Goal: Task Accomplishment & Management: Manage account settings

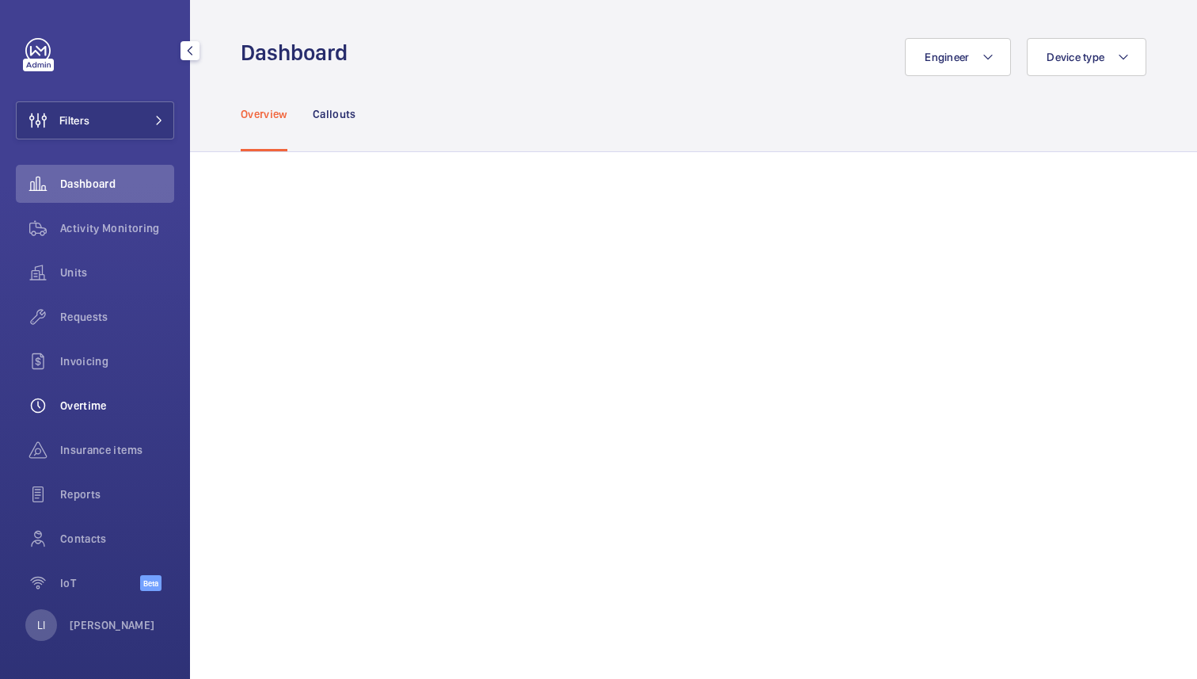
click at [111, 405] on span "Overtime" at bounding box center [117, 406] width 114 height 16
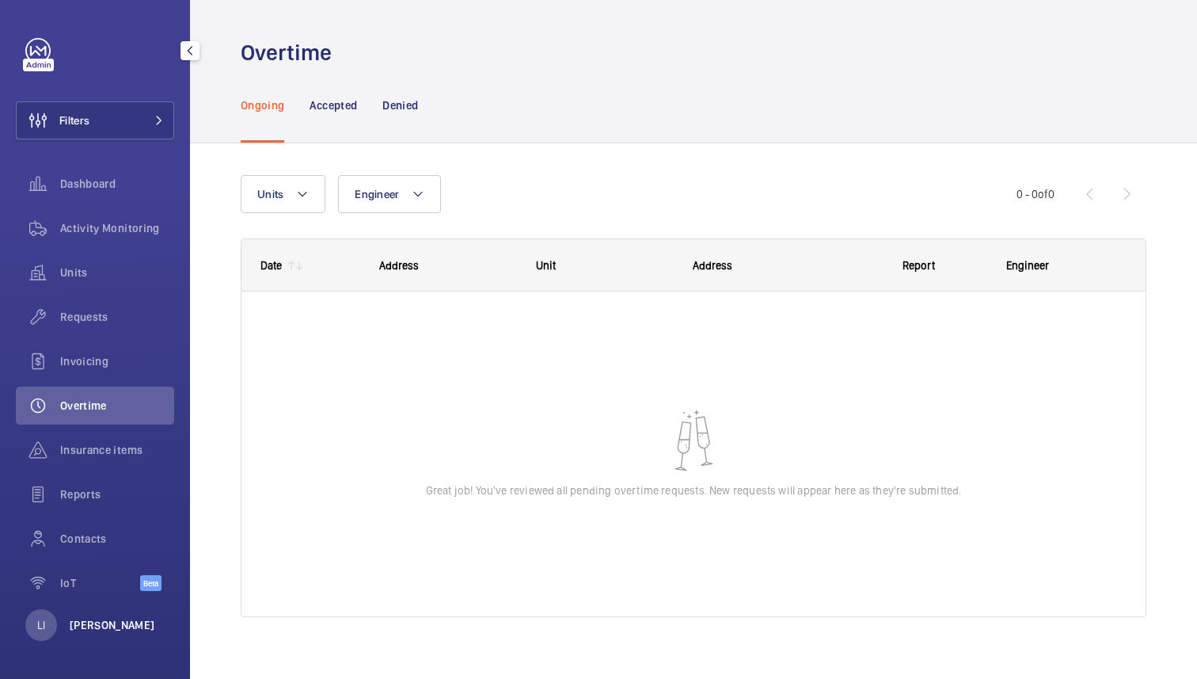
click at [100, 630] on p "[PERSON_NAME]" at bounding box center [113, 625] width 86 height 16
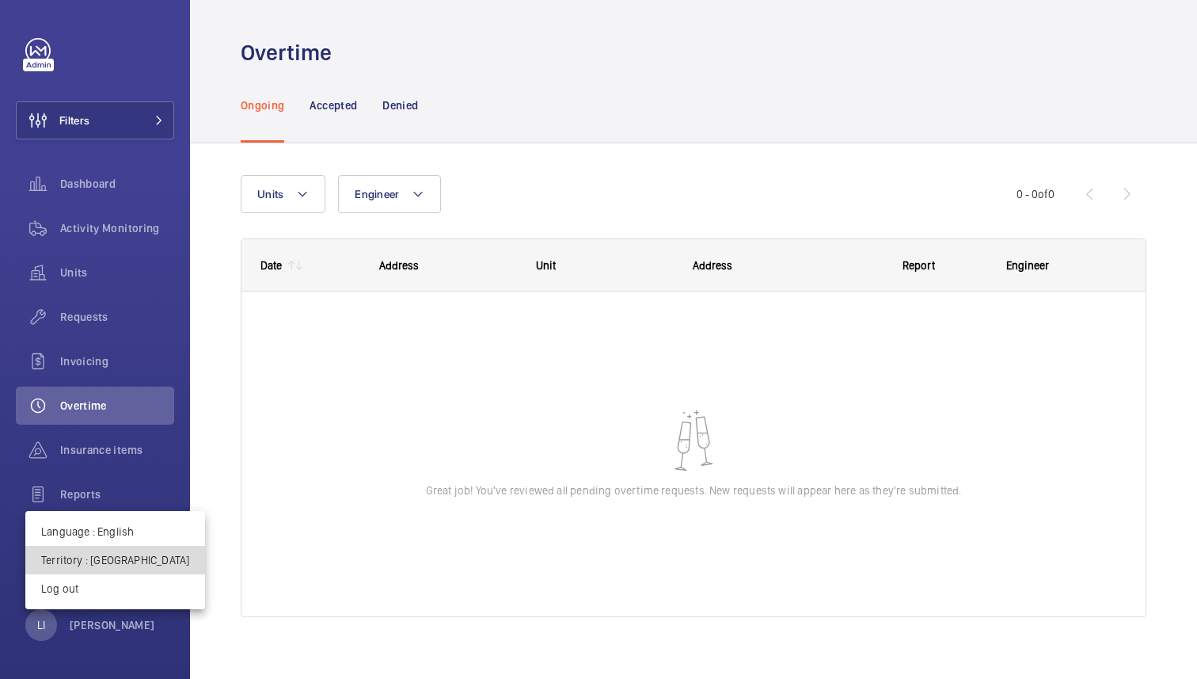
click at [131, 552] on p "Territory : Singapour" at bounding box center [115, 560] width 148 height 16
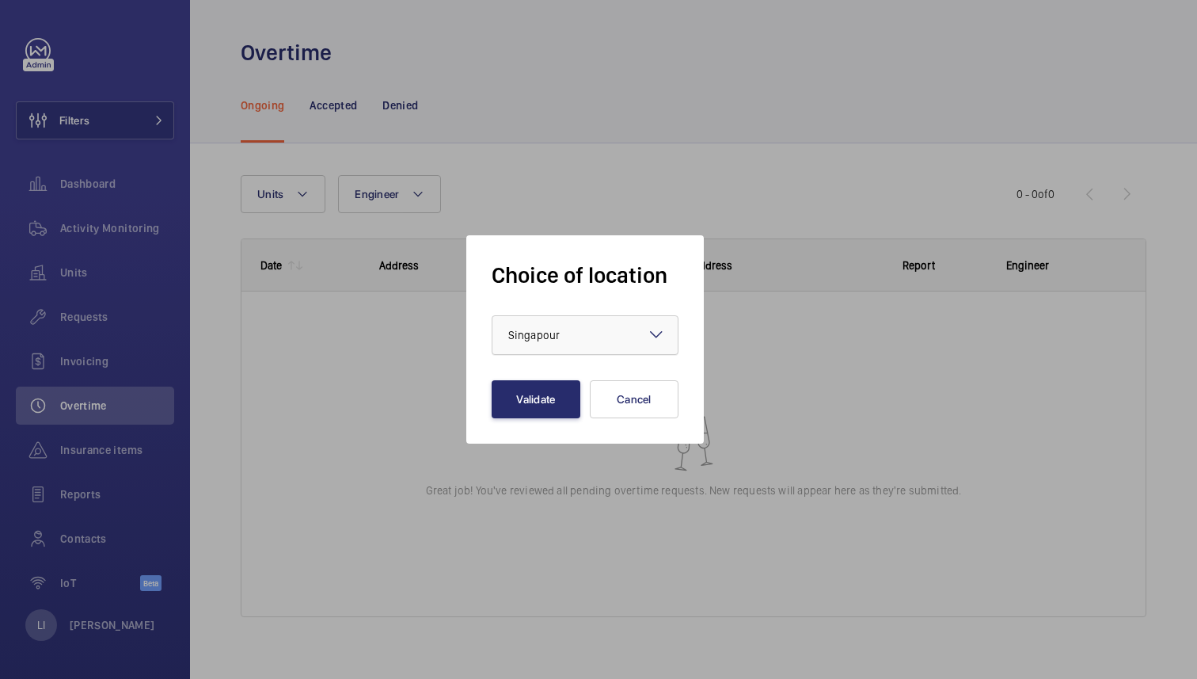
click at [611, 339] on div at bounding box center [585, 335] width 185 height 38
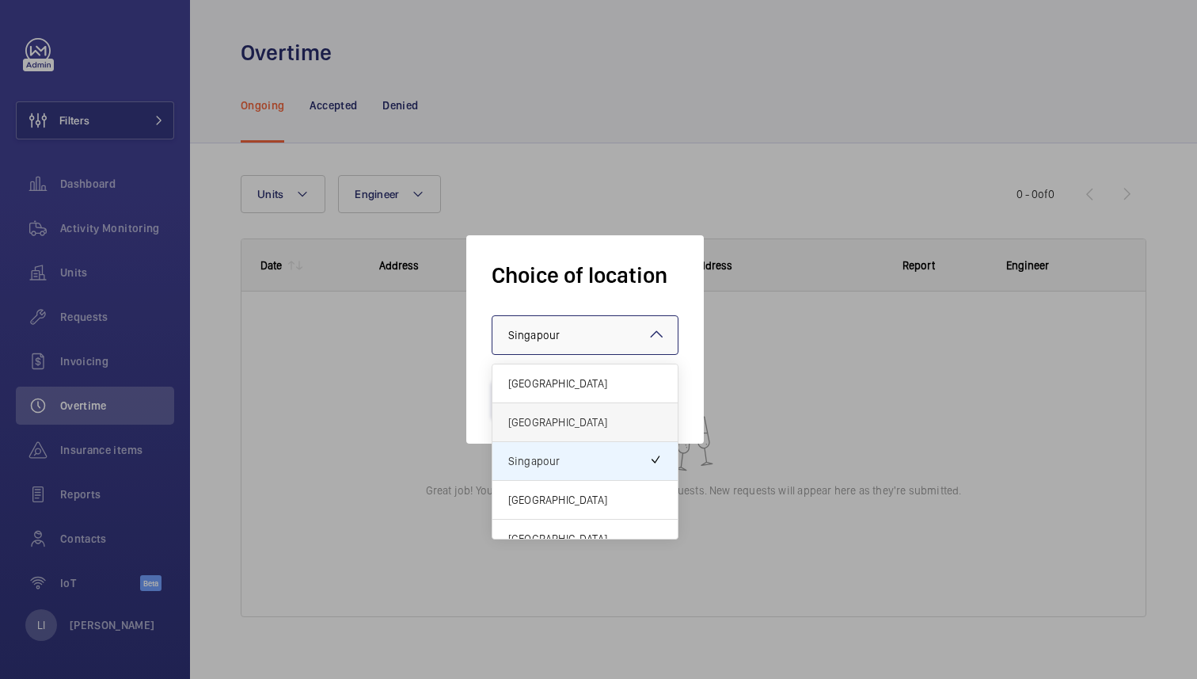
click at [584, 423] on span "[GEOGRAPHIC_DATA]" at bounding box center [585, 422] width 154 height 16
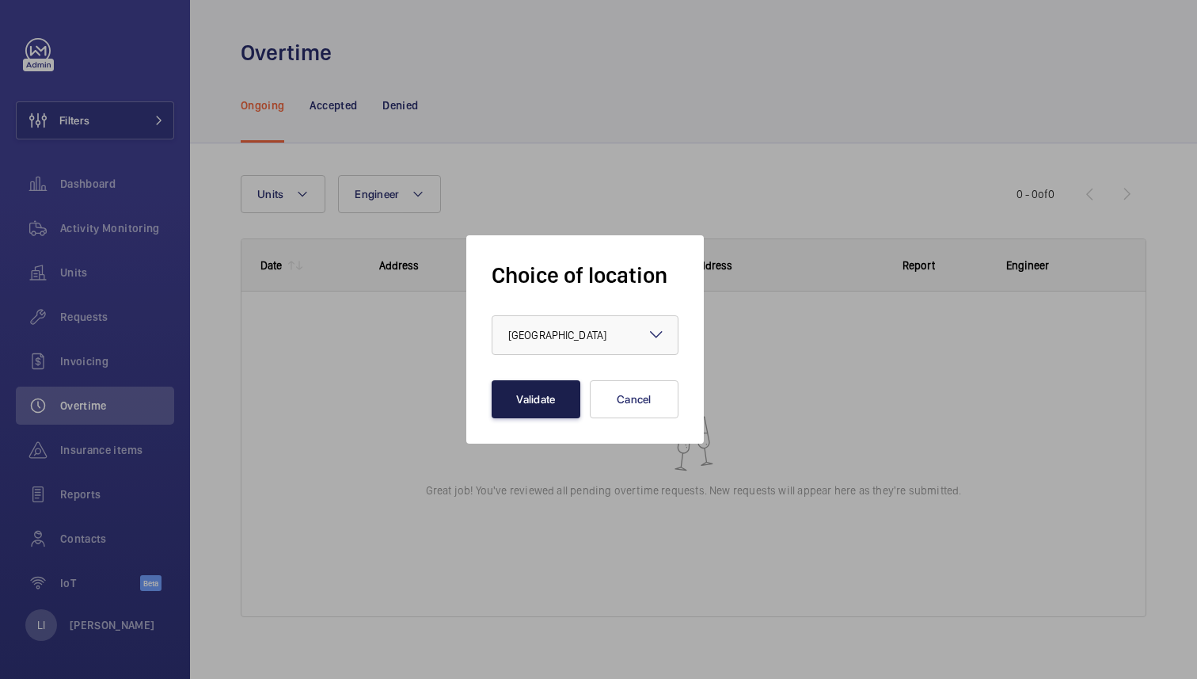
click at [548, 411] on button "Validate" at bounding box center [536, 399] width 89 height 38
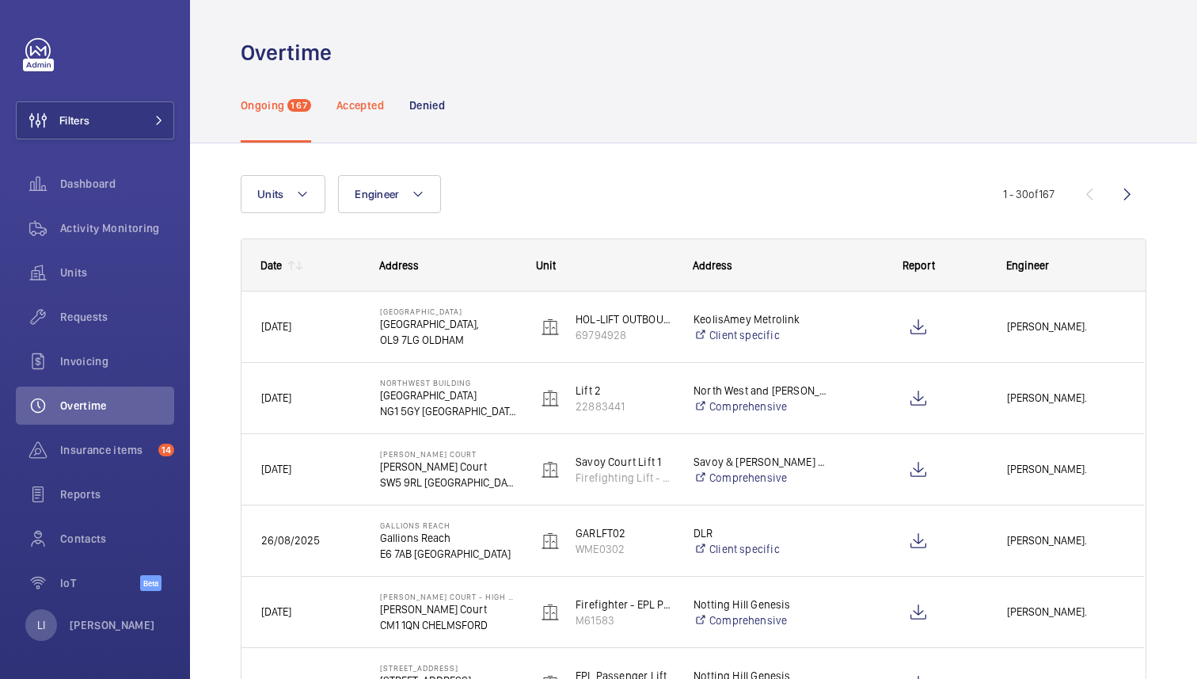
click at [370, 101] on p "Accepted" at bounding box center [361, 105] width 48 height 16
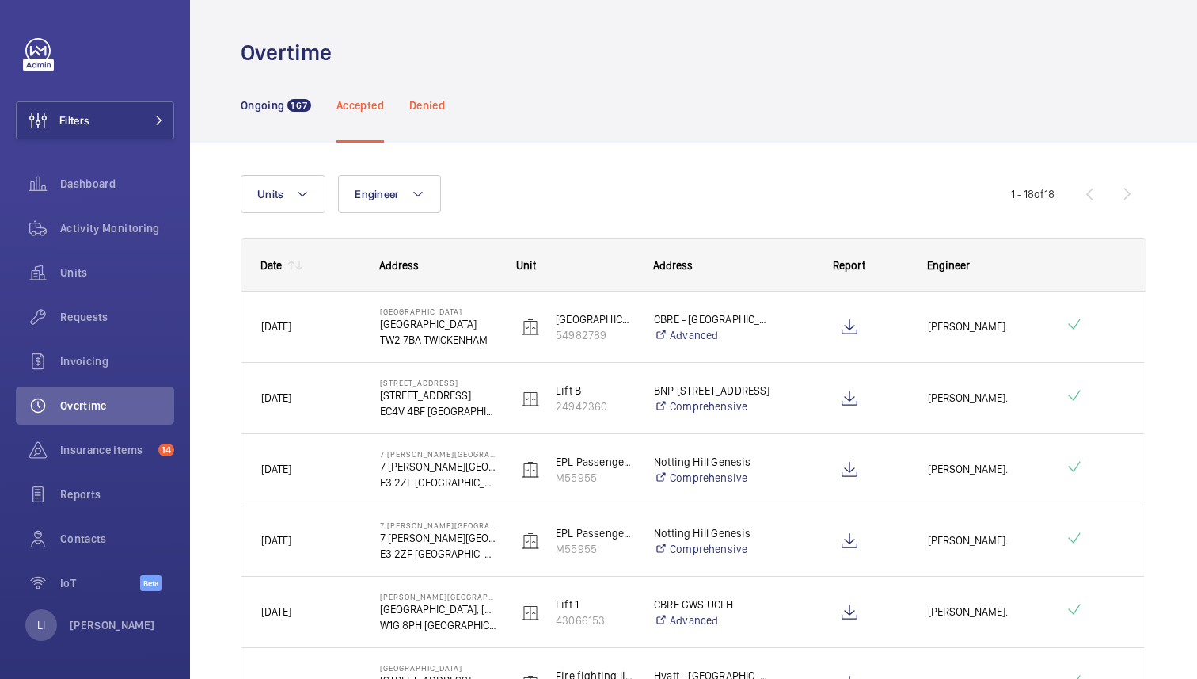
click at [436, 105] on p "Denied" at bounding box center [427, 105] width 36 height 16
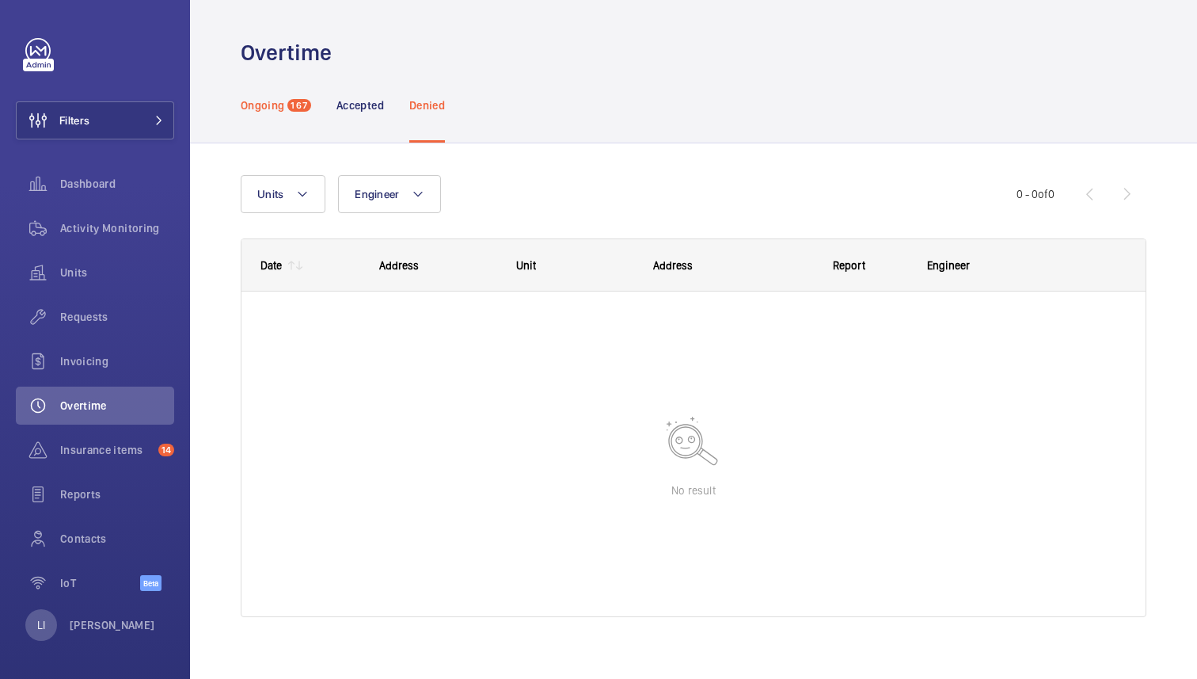
click at [261, 96] on div "Ongoing 167" at bounding box center [276, 104] width 70 height 75
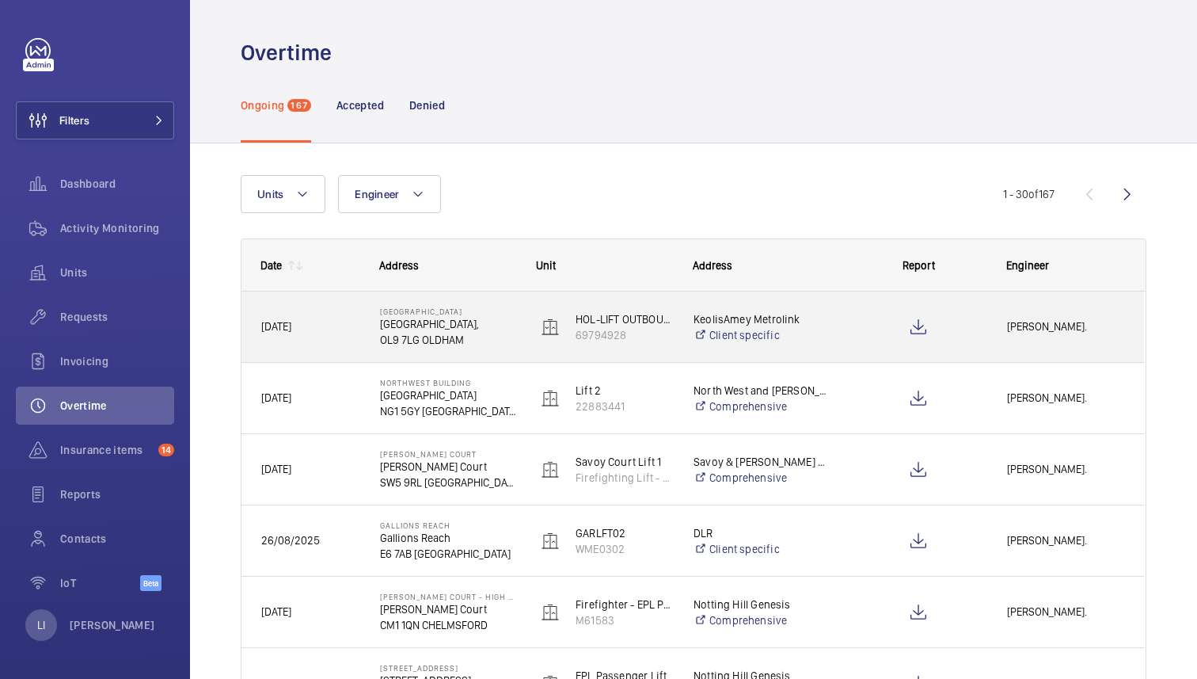
click at [495, 341] on p "OL9 7LG OLDHAM" at bounding box center [448, 340] width 136 height 16
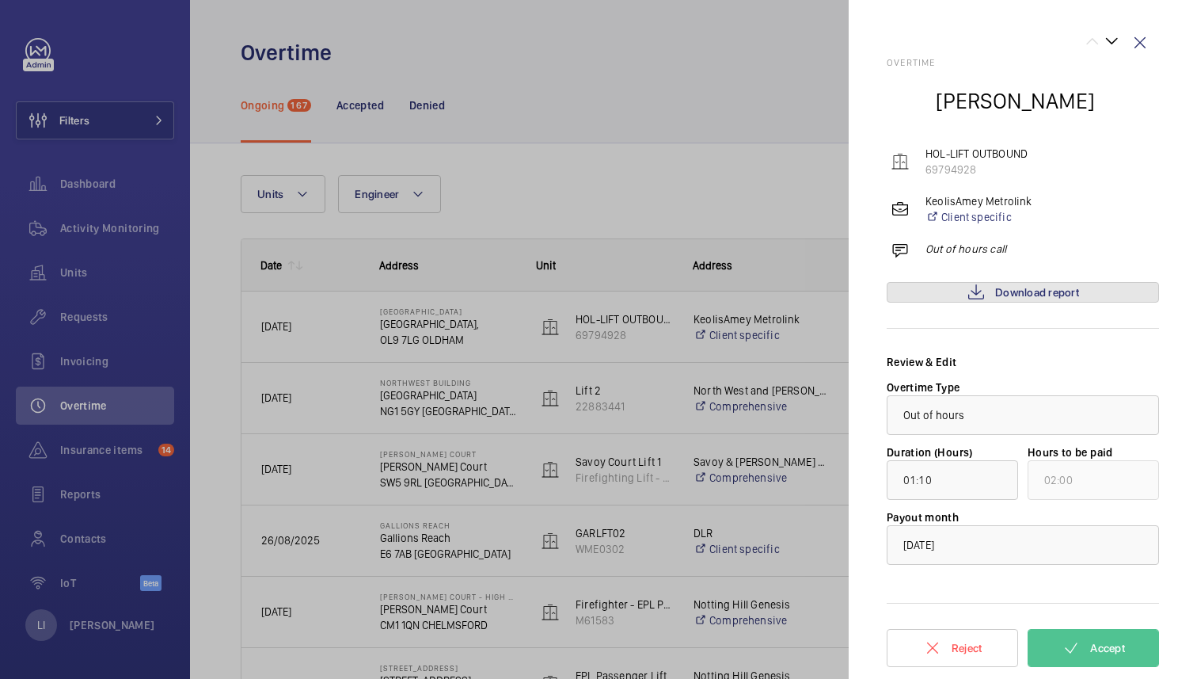
click at [1018, 287] on span "Download report" at bounding box center [1037, 292] width 84 height 13
click at [994, 215] on link "Client specific" at bounding box center [979, 217] width 107 height 16
click at [1017, 295] on span "Download report" at bounding box center [1037, 292] width 84 height 13
click at [527, 155] on div at bounding box center [598, 339] width 1197 height 679
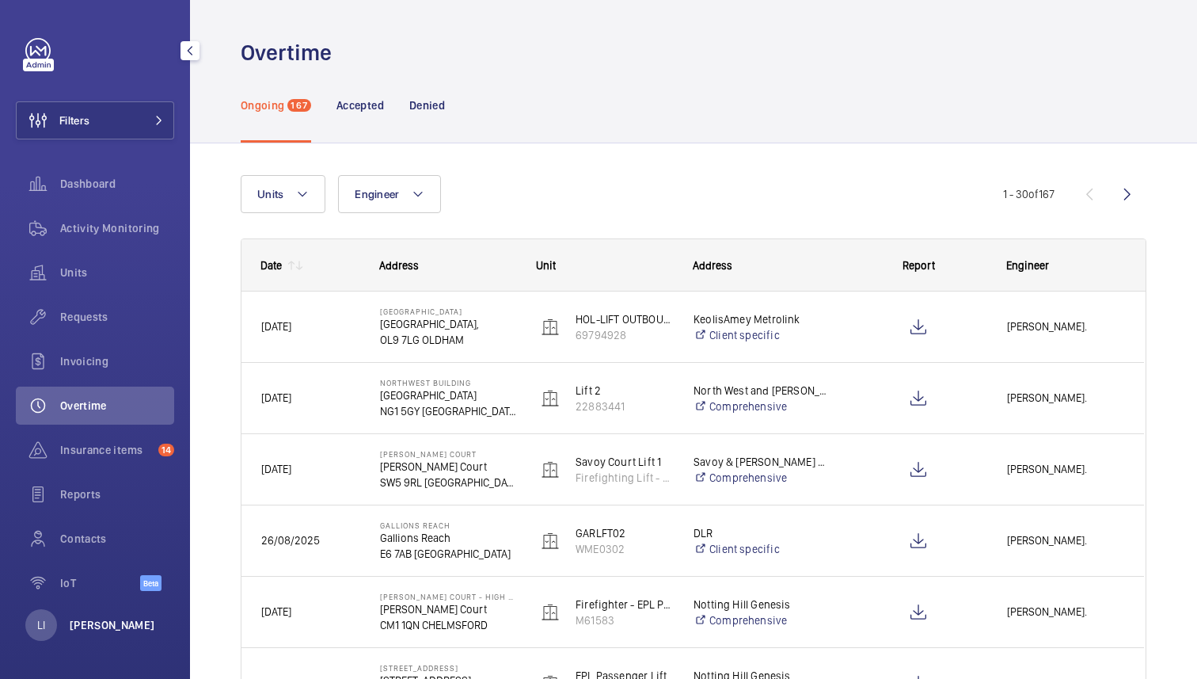
click at [83, 622] on p "[PERSON_NAME]" at bounding box center [113, 625] width 86 height 16
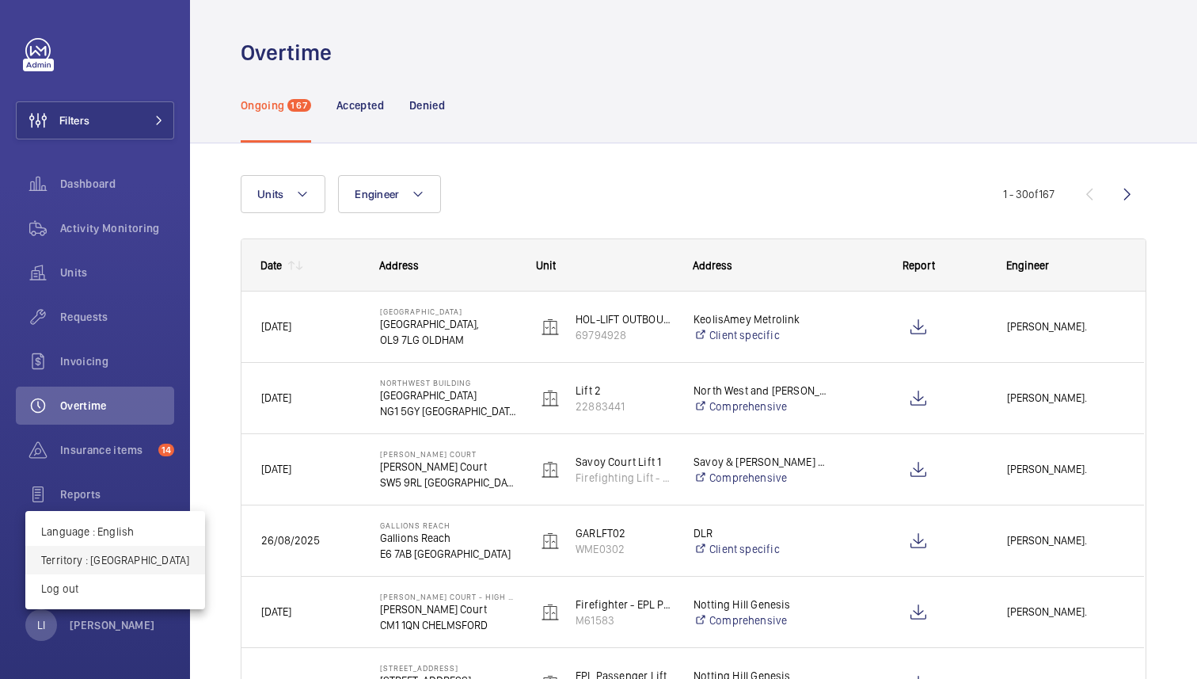
click at [138, 565] on p "Territory : [GEOGRAPHIC_DATA]" at bounding box center [115, 560] width 148 height 16
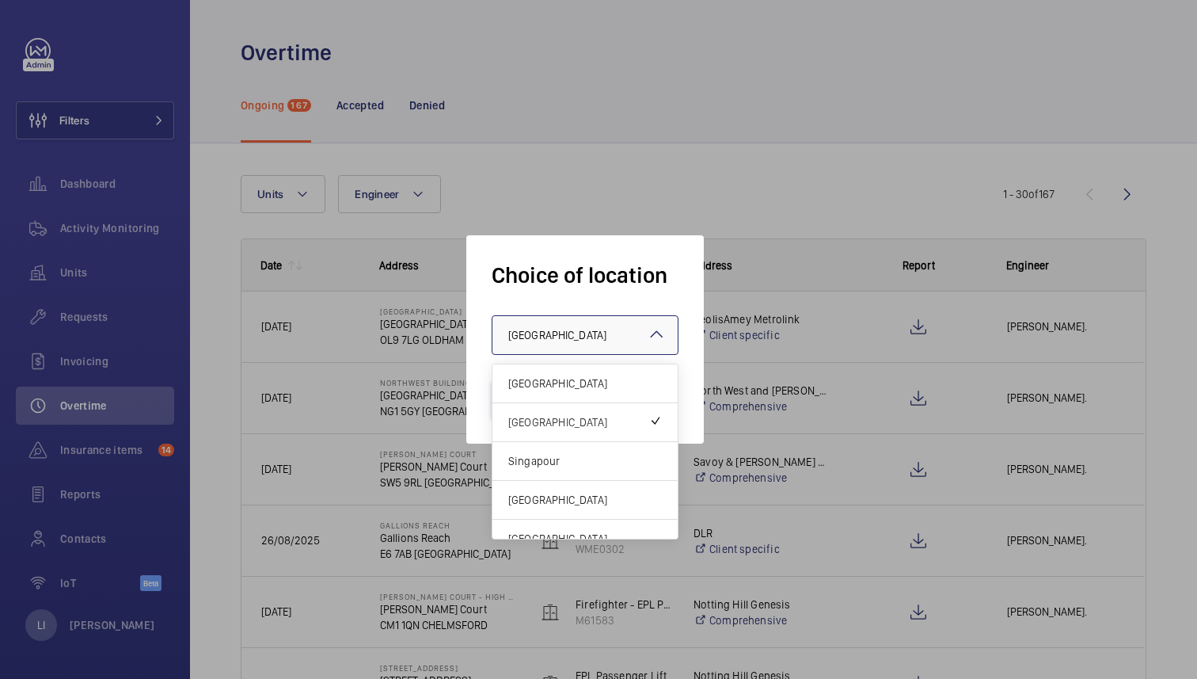
click at [537, 327] on div "× [GEOGRAPHIC_DATA]" at bounding box center [577, 335] width 138 height 16
click at [557, 473] on div "Singapour" at bounding box center [585, 461] width 185 height 39
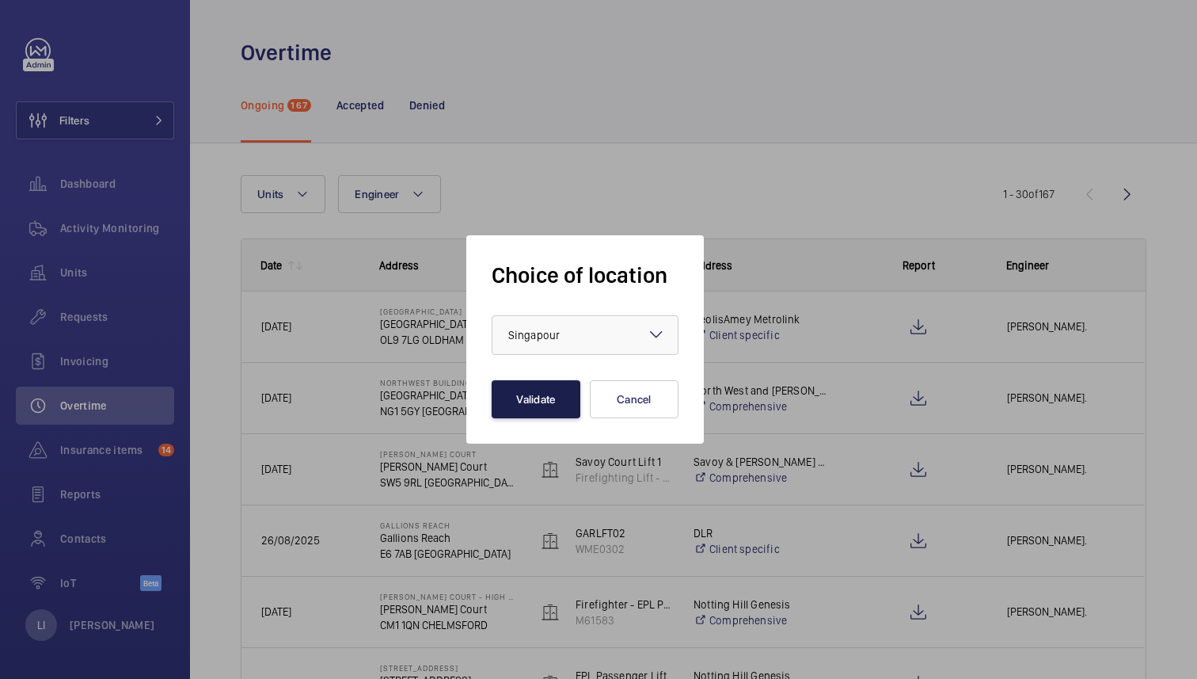
click at [550, 392] on button "Validate" at bounding box center [536, 399] width 89 height 38
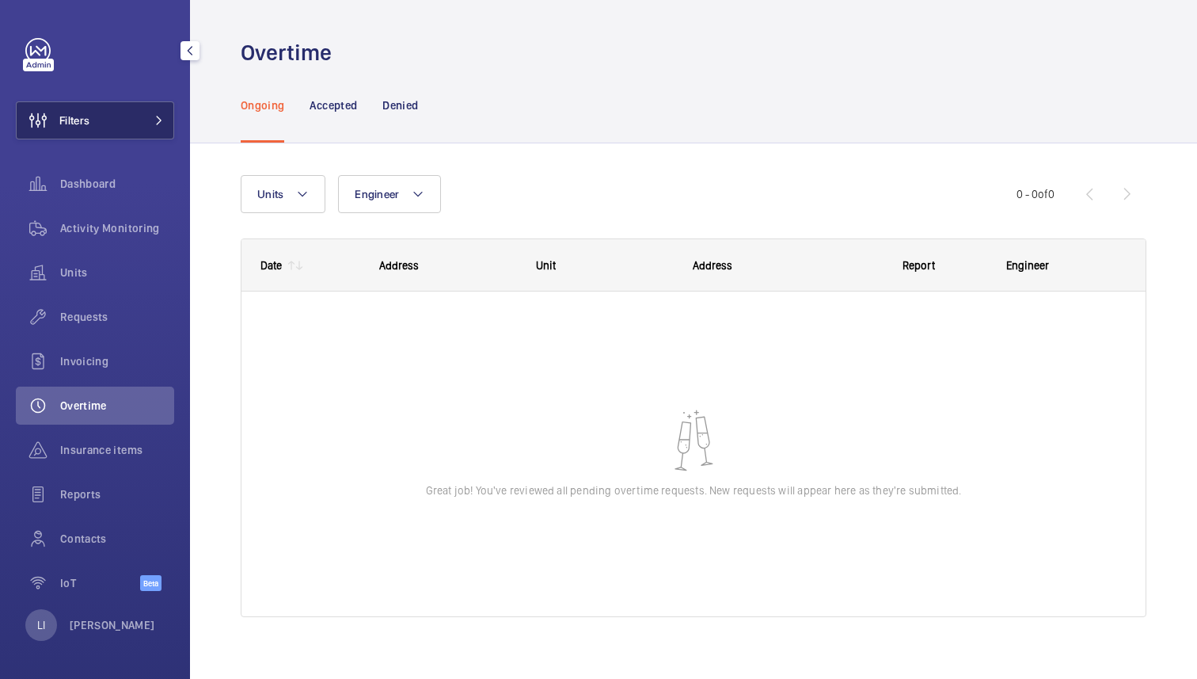
click at [115, 120] on button "Filters" at bounding box center [95, 120] width 158 height 38
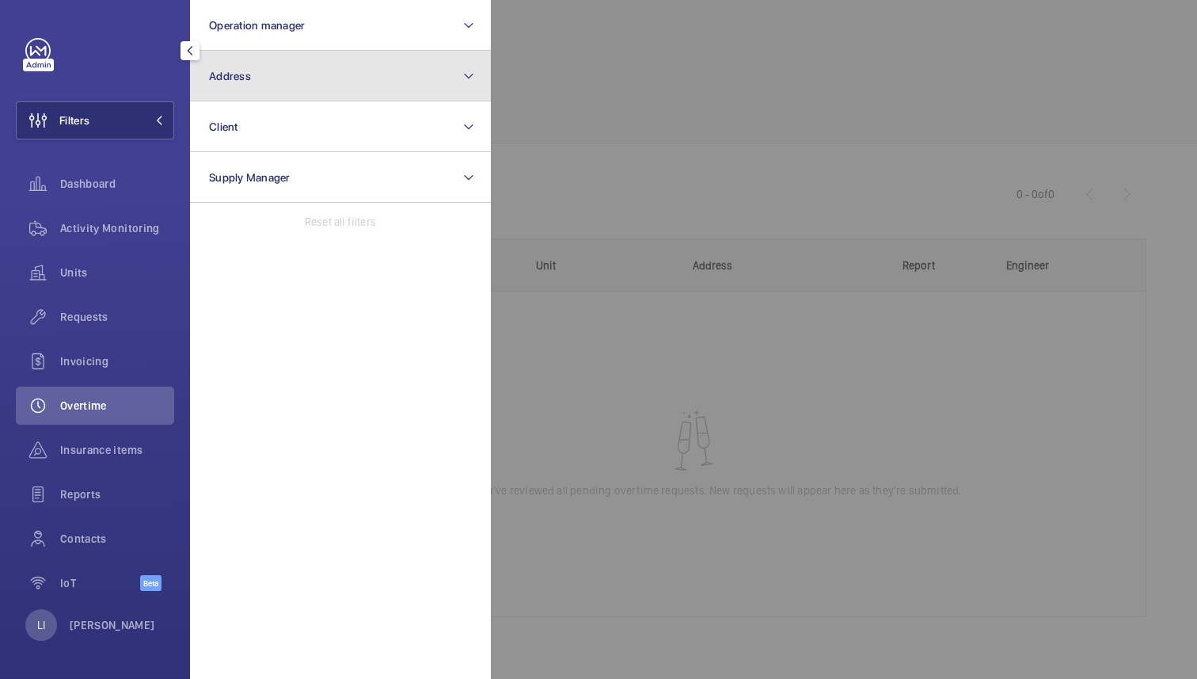
click at [280, 85] on button "Address" at bounding box center [340, 76] width 301 height 51
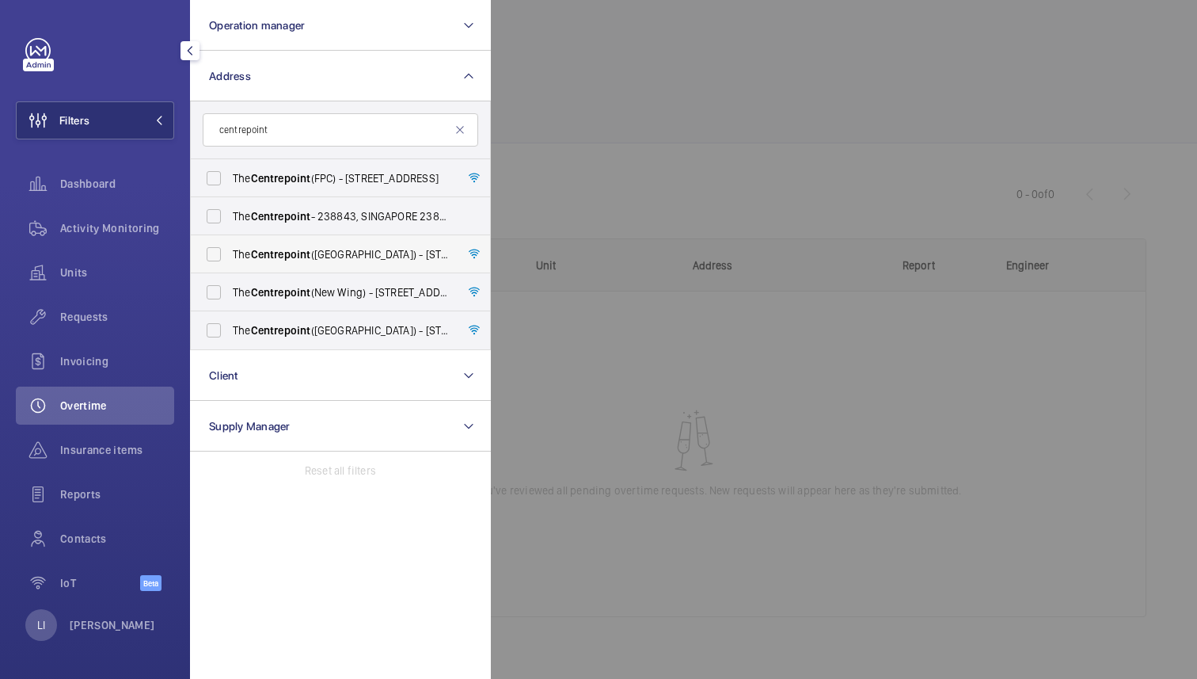
type input "centrepoint"
click at [344, 253] on span "The Centrepoint (Main Building) - 176A Orchard Rd, SINGAPORE 238844" at bounding box center [342, 254] width 218 height 16
click at [230, 253] on input "The Centrepoint (Main Building) - 176A Orchard Rd, SINGAPORE 238844" at bounding box center [214, 254] width 32 height 32
checkbox input "true"
click at [340, 325] on span "The Centrepoint (Main Building) - 176 Orchard Rd, SINGAPORE 238843" at bounding box center [342, 330] width 218 height 16
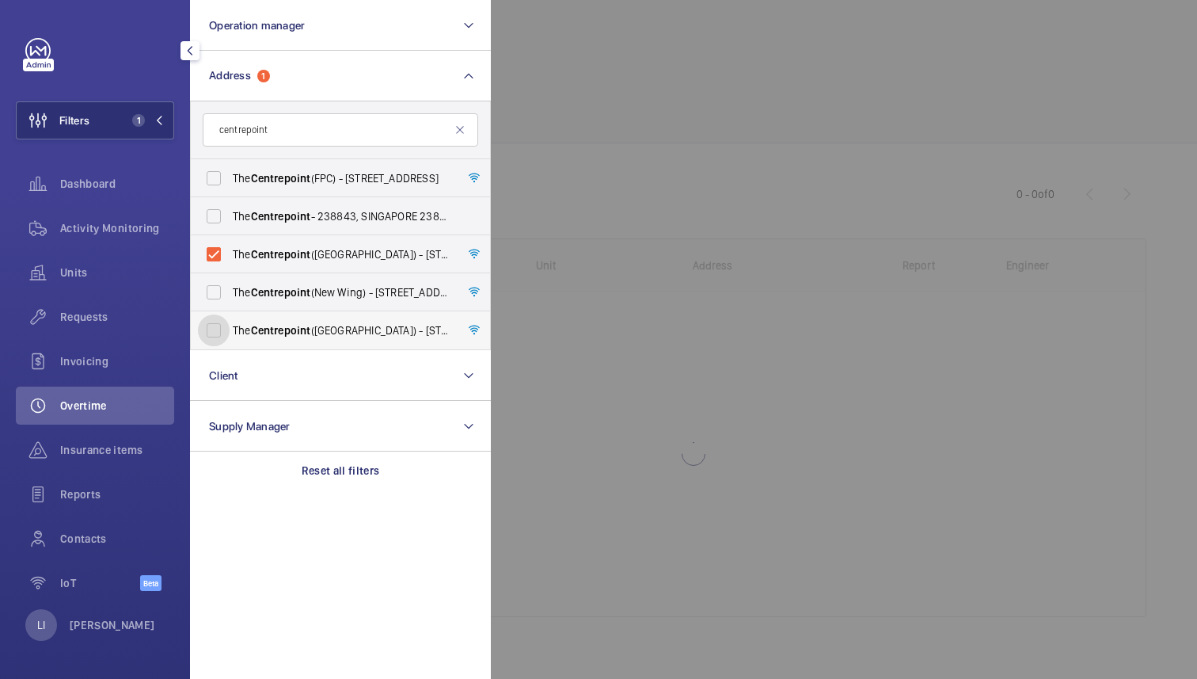
click at [230, 325] on input "The Centrepoint (Main Building) - 176 Orchard Rd, SINGAPORE 238843" at bounding box center [214, 330] width 32 height 32
checkbox input "true"
click at [722, 86] on div at bounding box center [1089, 339] width 1197 height 679
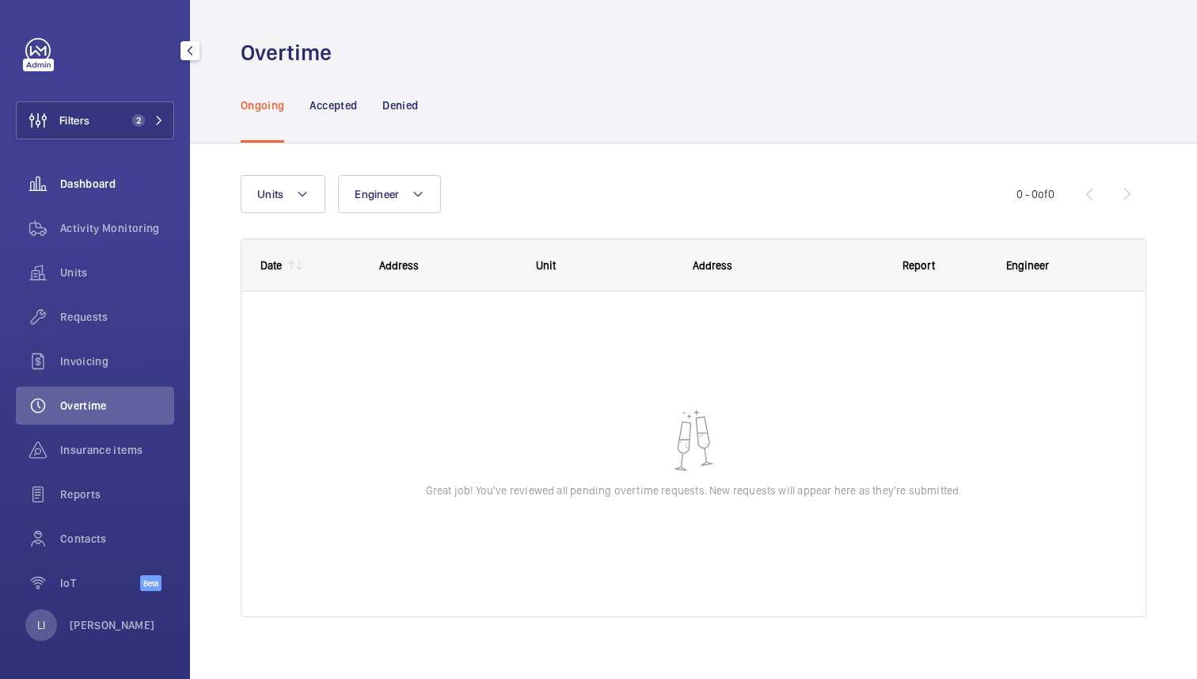
click at [100, 180] on span "Dashboard" at bounding box center [117, 184] width 114 height 16
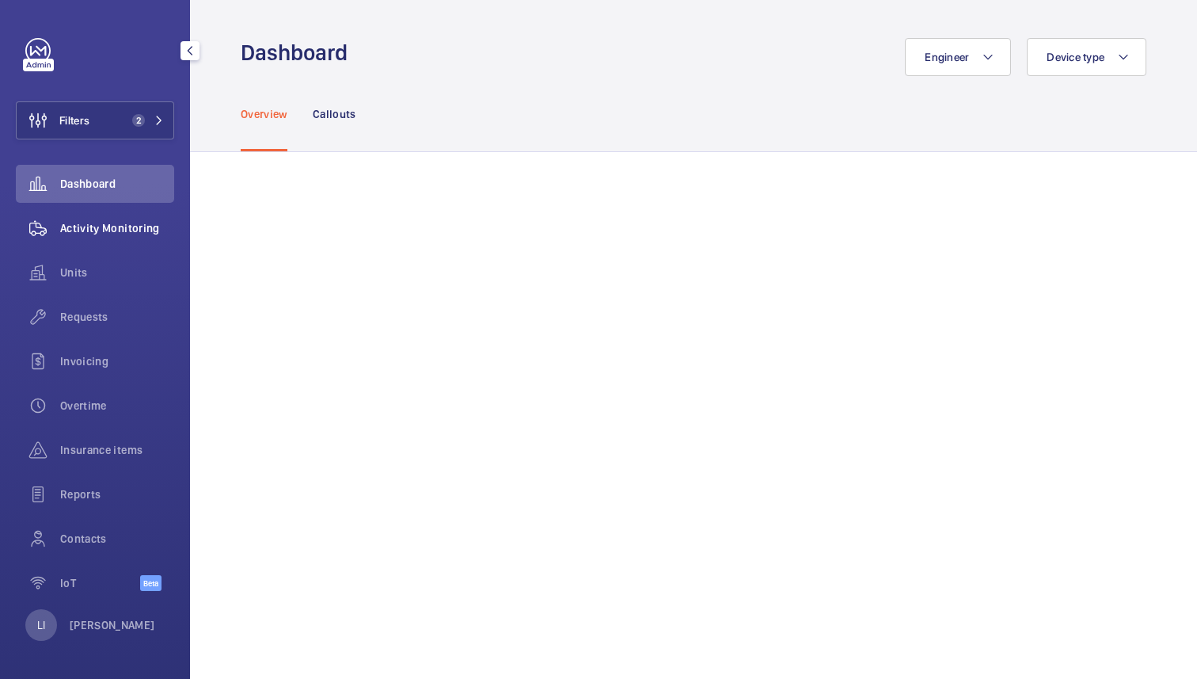
click at [101, 229] on span "Activity Monitoring" at bounding box center [117, 228] width 114 height 16
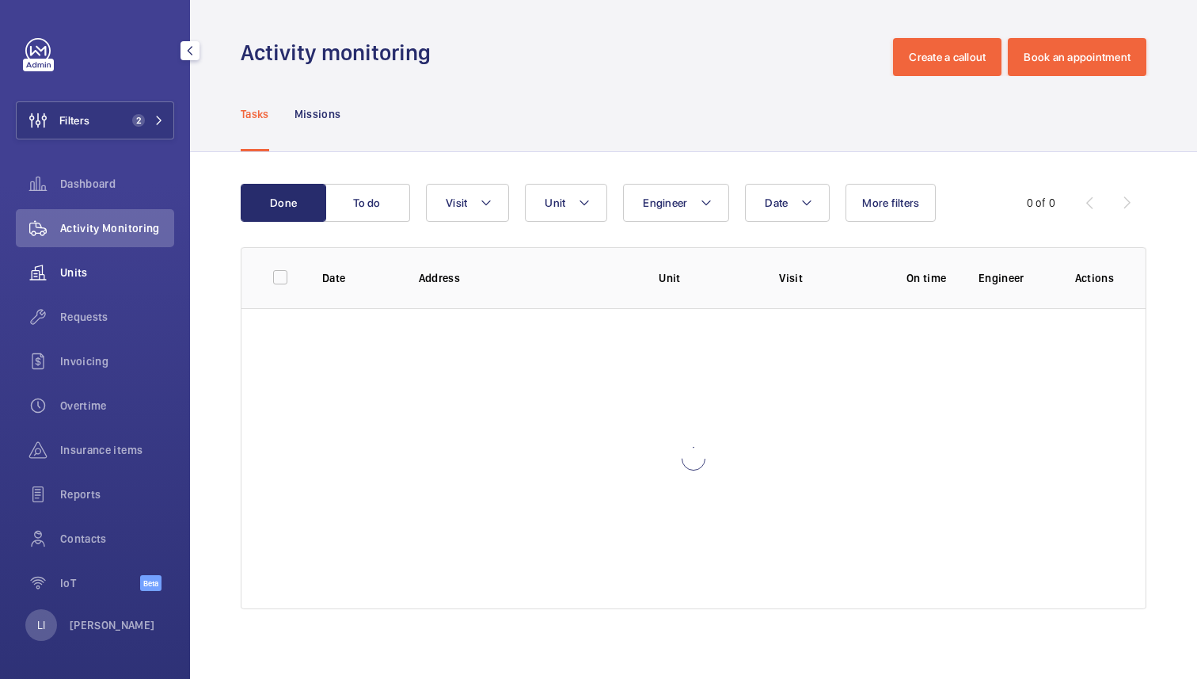
click at [97, 265] on span "Units" at bounding box center [117, 272] width 114 height 16
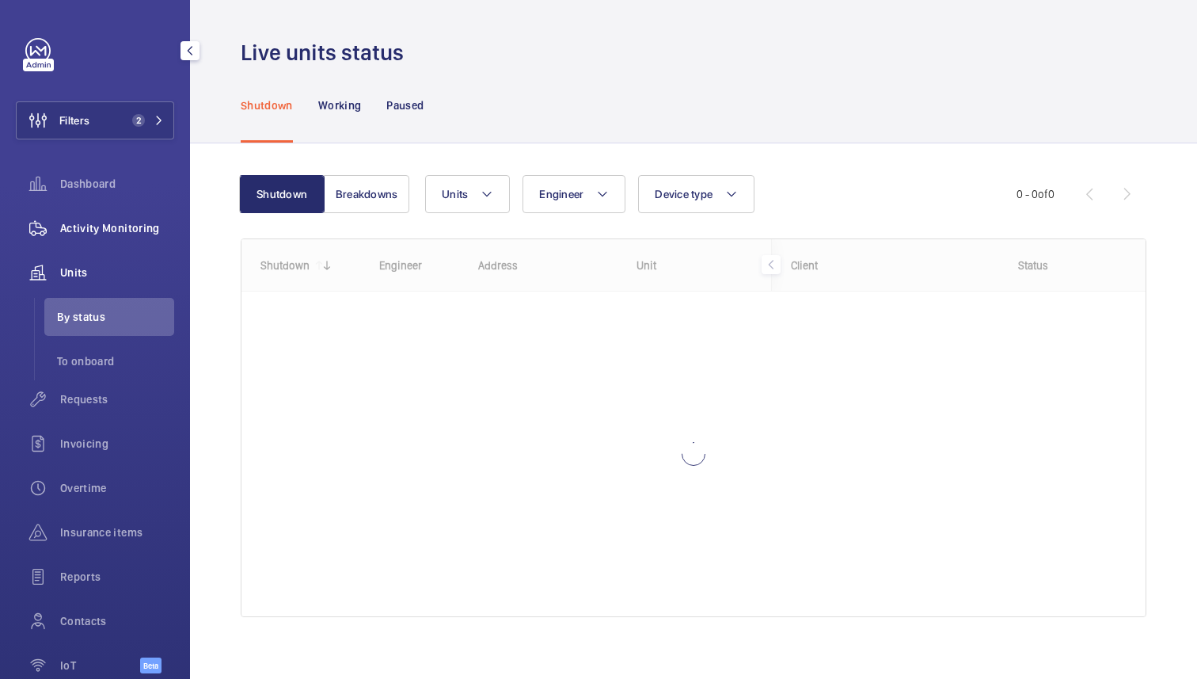
click at [100, 214] on div "Activity Monitoring" at bounding box center [95, 228] width 158 height 38
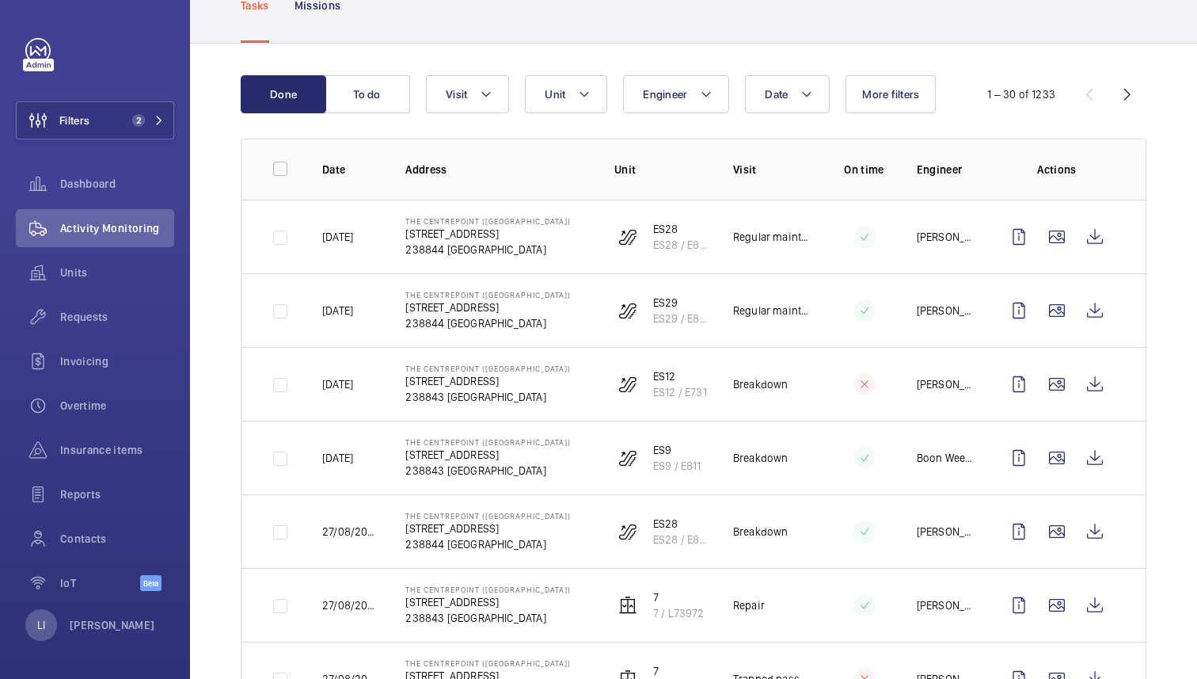
scroll to position [134, 0]
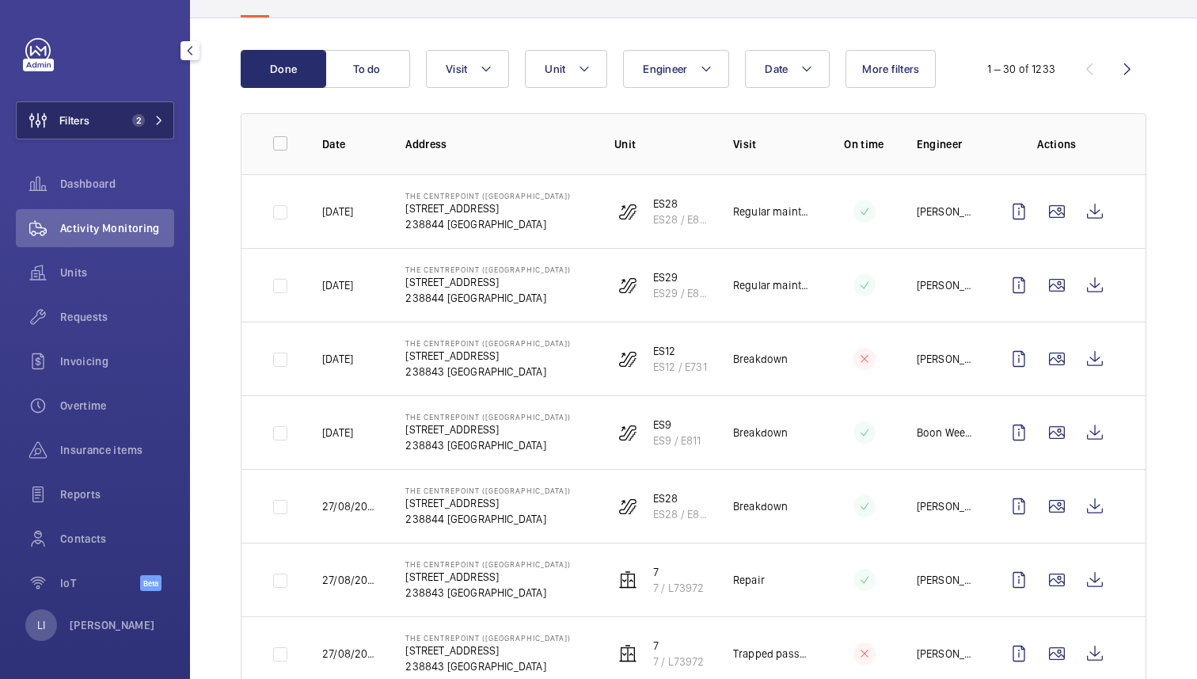
click at [151, 126] on span "2" at bounding box center [145, 120] width 38 height 13
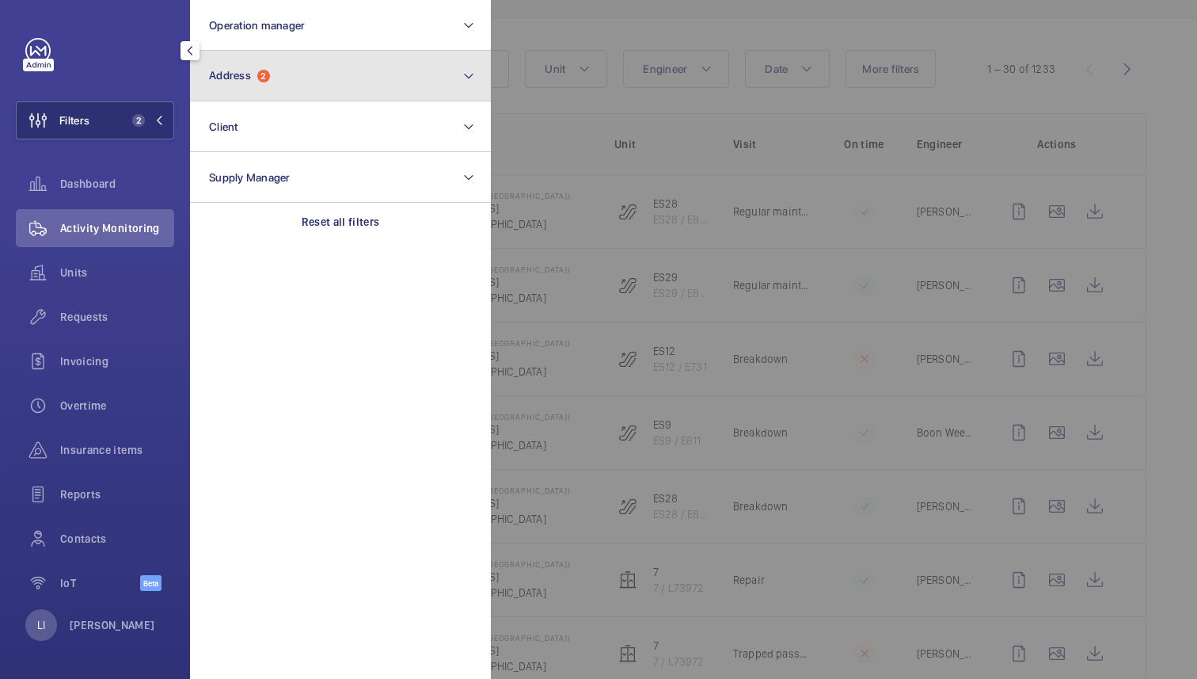
click at [359, 90] on button "Address 2" at bounding box center [340, 76] width 301 height 51
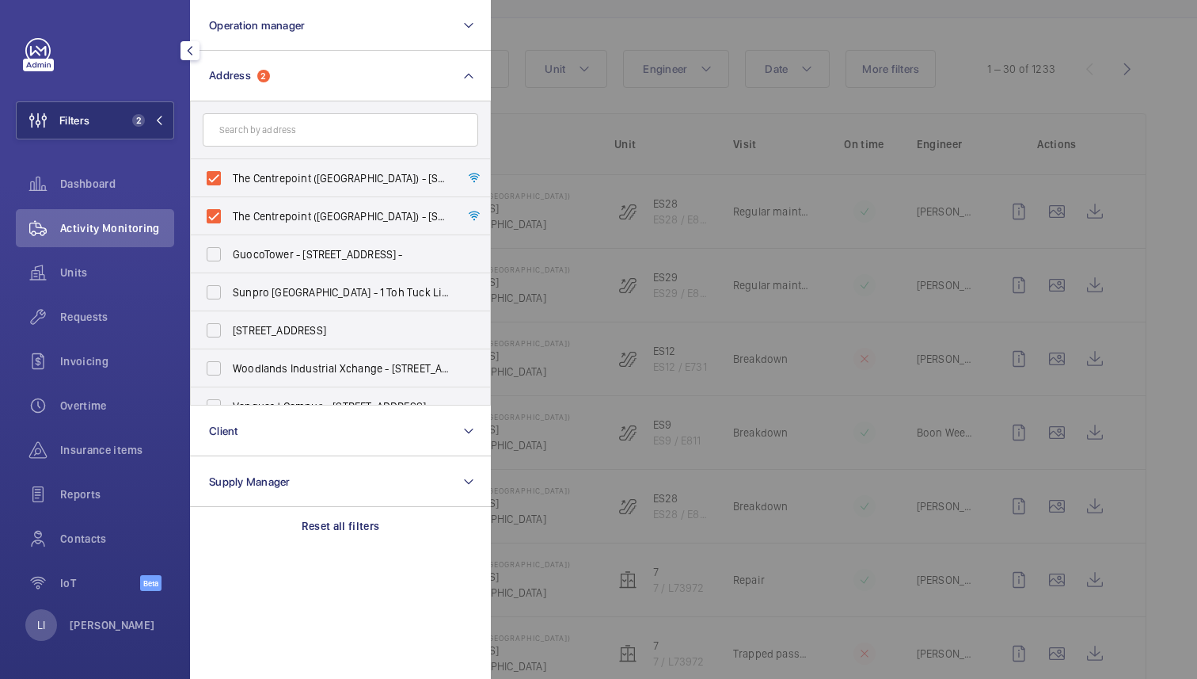
click at [828, 51] on div at bounding box center [1089, 339] width 1197 height 679
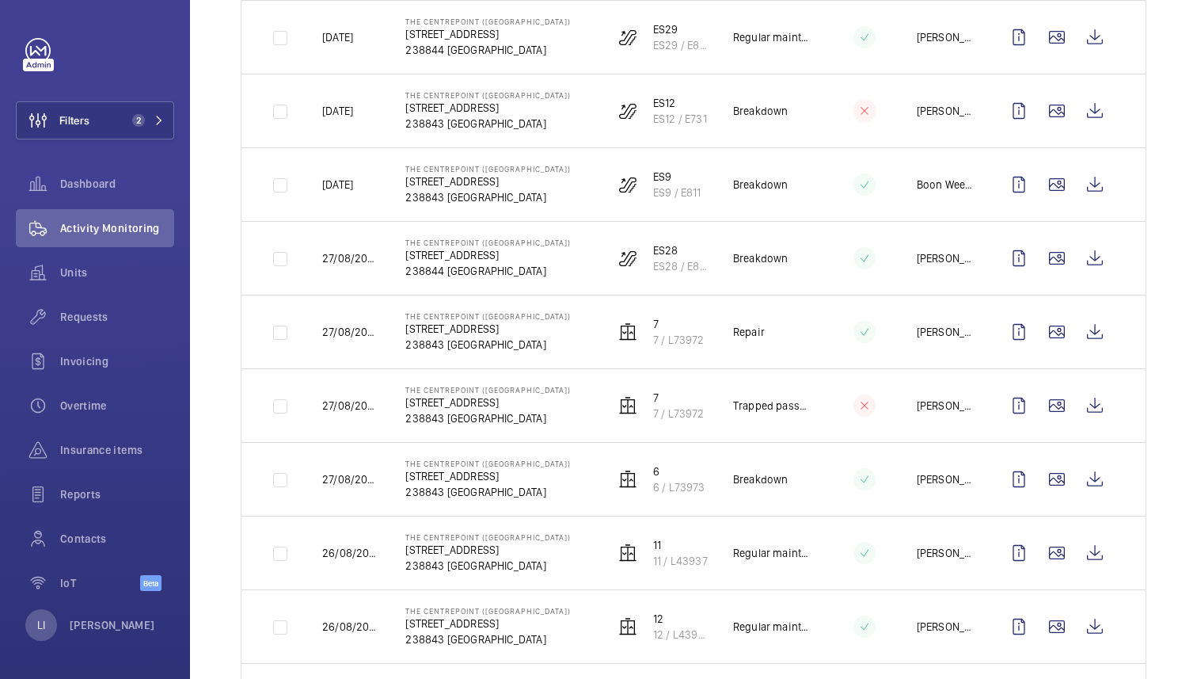
scroll to position [0, 0]
